Goal: Check status: Check status

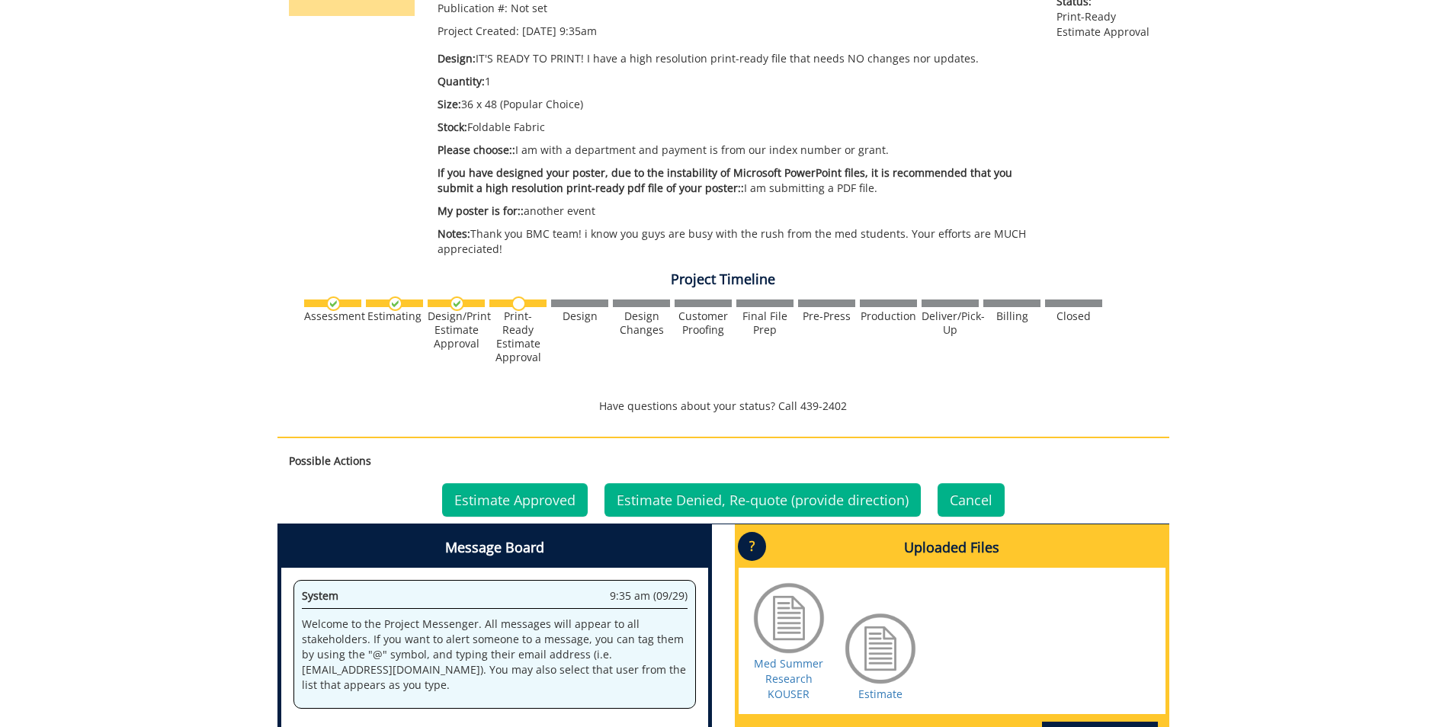
scroll to position [381, 0]
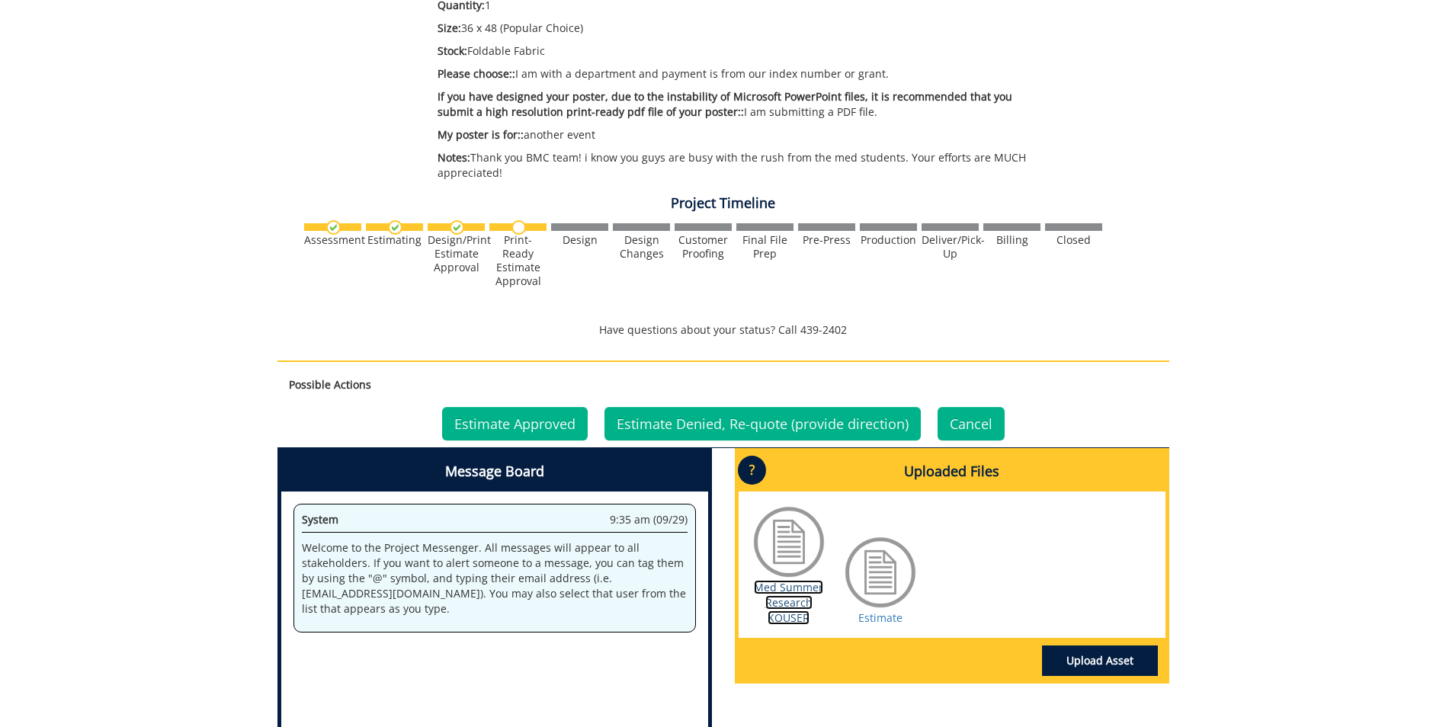
click at [789, 603] on link "Med Summer Research KOUSER" at bounding box center [788, 602] width 69 height 45
click at [875, 618] on link "Estimate" at bounding box center [880, 617] width 44 height 14
click at [804, 607] on link "Med Summer Research KOUSER" at bounding box center [788, 602] width 69 height 45
click at [550, 427] on link "Estimate Approved" at bounding box center [515, 424] width 146 height 34
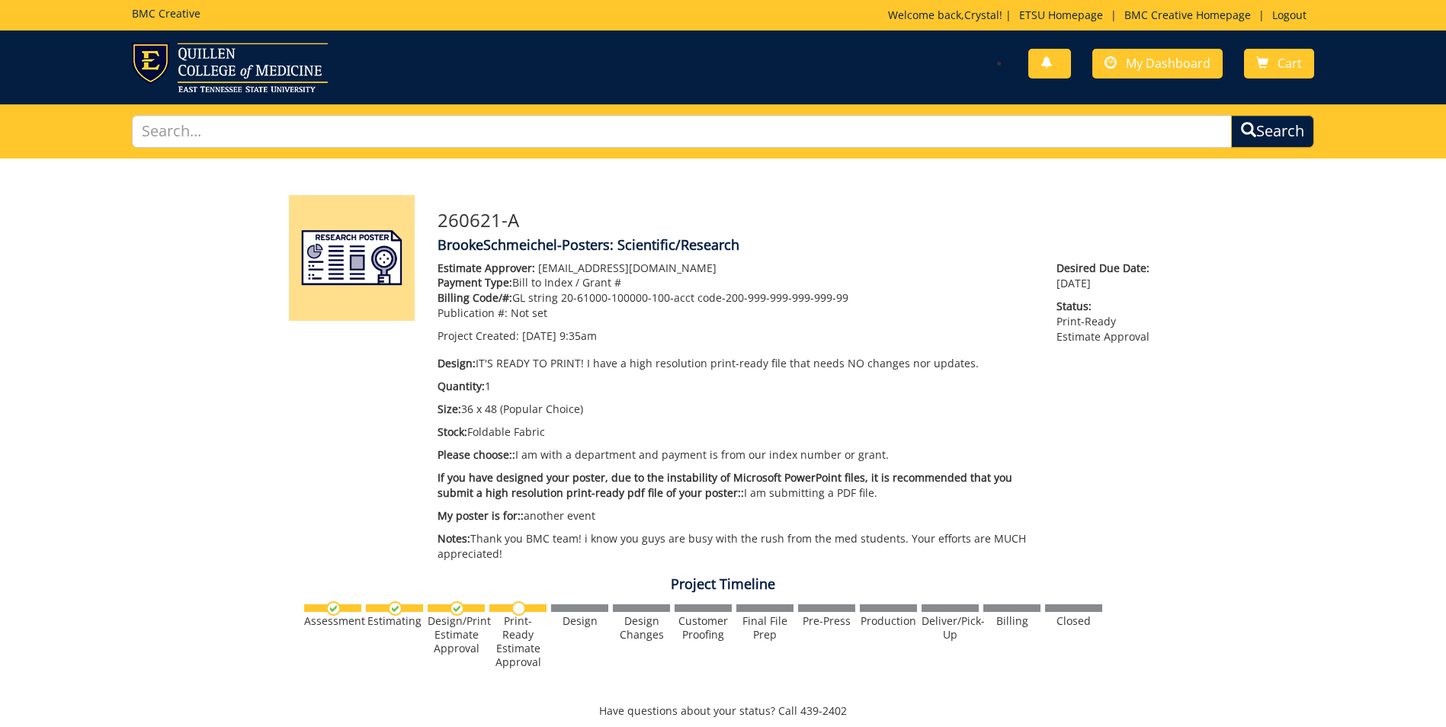
scroll to position [381, 0]
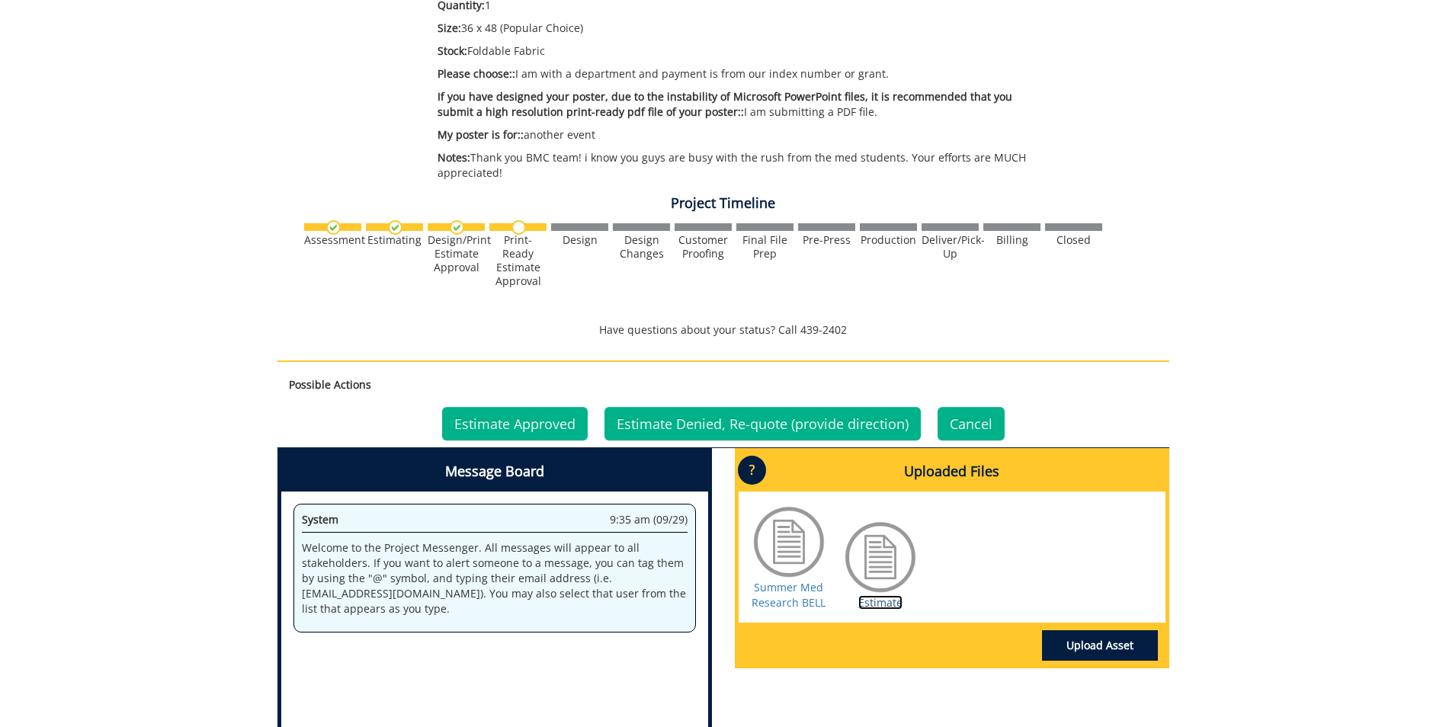
click at [866, 601] on link "Estimate" at bounding box center [880, 602] width 44 height 14
click at [776, 594] on link "Summer Med Research BELL" at bounding box center [788, 595] width 74 height 30
click at [512, 428] on link "Estimate Approved" at bounding box center [515, 424] width 146 height 34
